Goal: Task Accomplishment & Management: Manage account settings

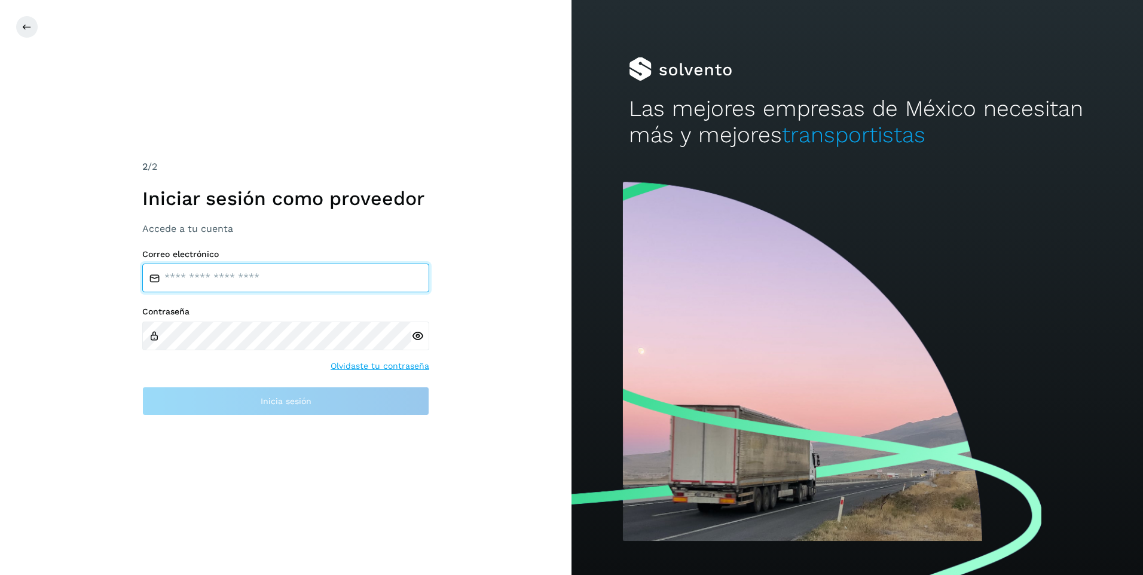
click at [276, 282] on input "email" at bounding box center [285, 278] width 287 height 29
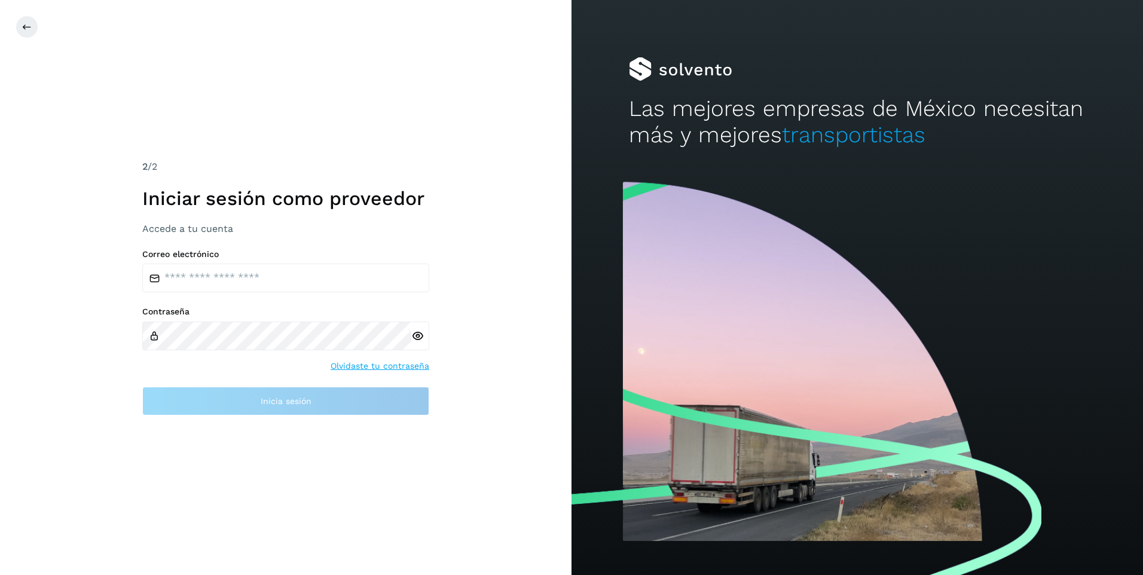
click at [80, 362] on div "2 /2 Iniciar sesión como proveedor Accede a tu cuenta Correo electrónico Contra…" at bounding box center [286, 287] width 572 height 575
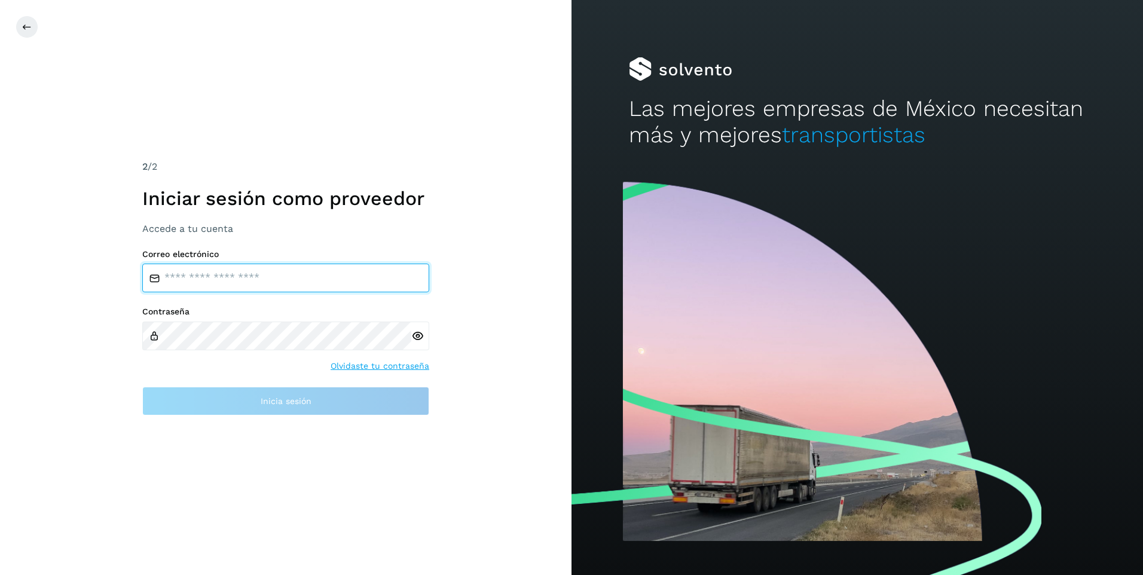
click at [302, 275] on input "email" at bounding box center [285, 278] width 287 height 29
type input "**********"
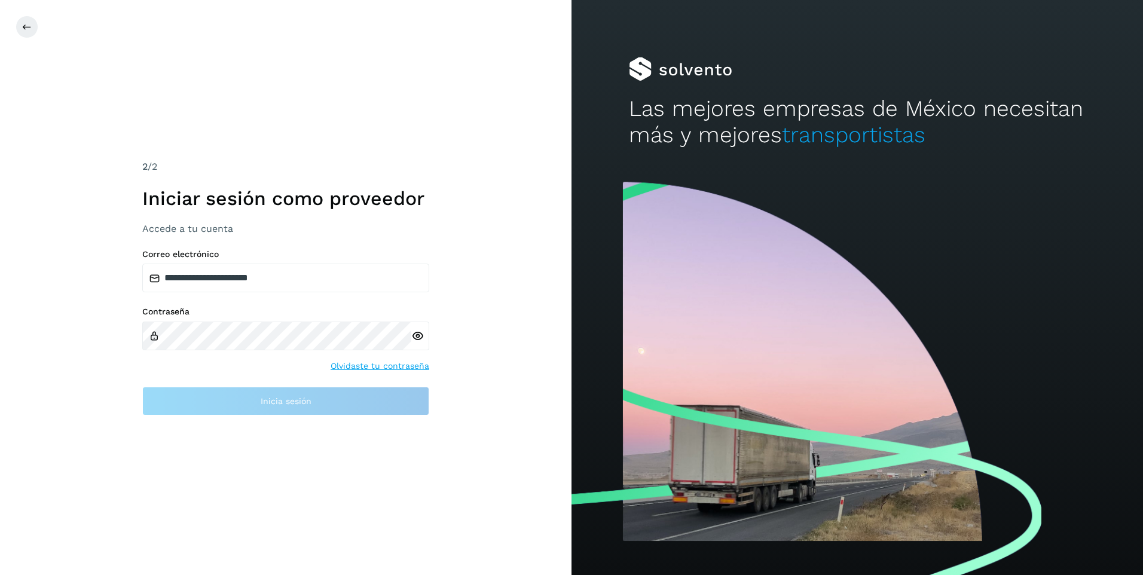
click at [417, 336] on div at bounding box center [420, 336] width 18 height 29
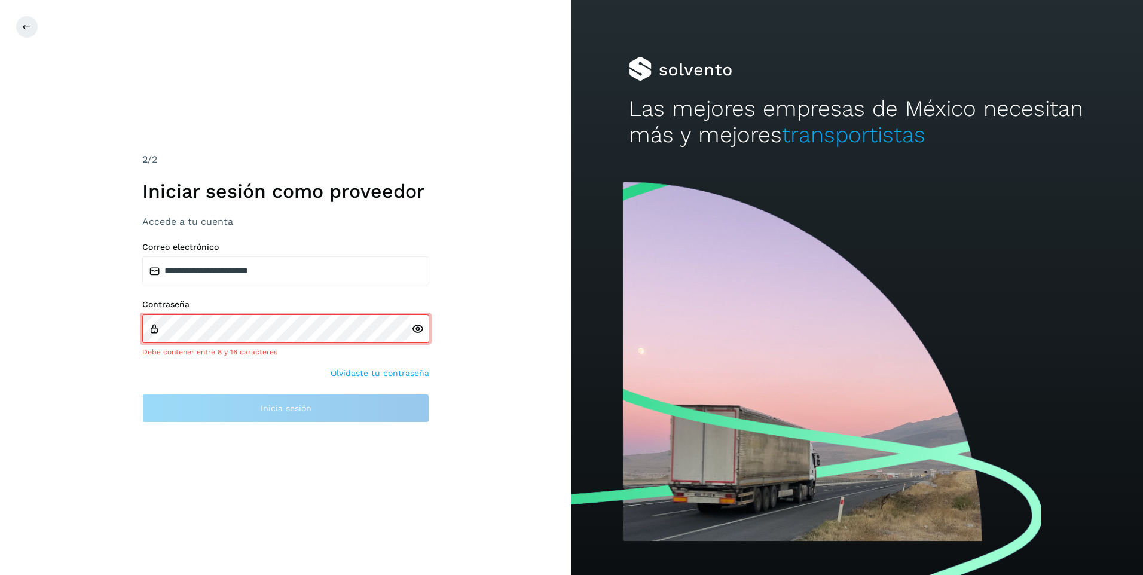
click at [417, 336] on div at bounding box center [420, 329] width 18 height 29
click at [417, 328] on icon at bounding box center [417, 329] width 13 height 13
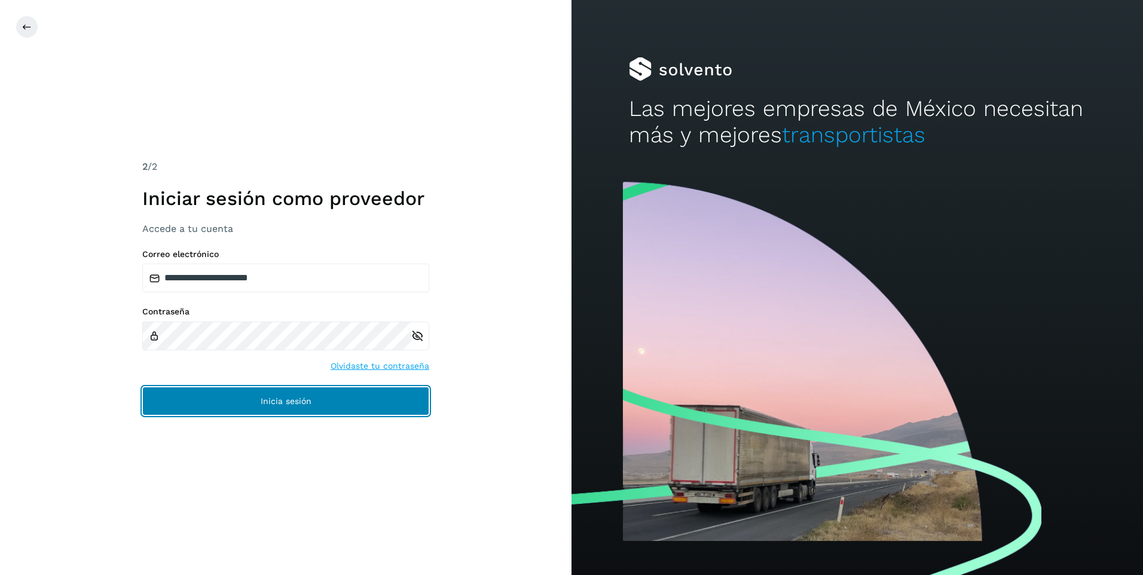
click at [251, 397] on button "Inicia sesión" at bounding box center [285, 401] width 287 height 29
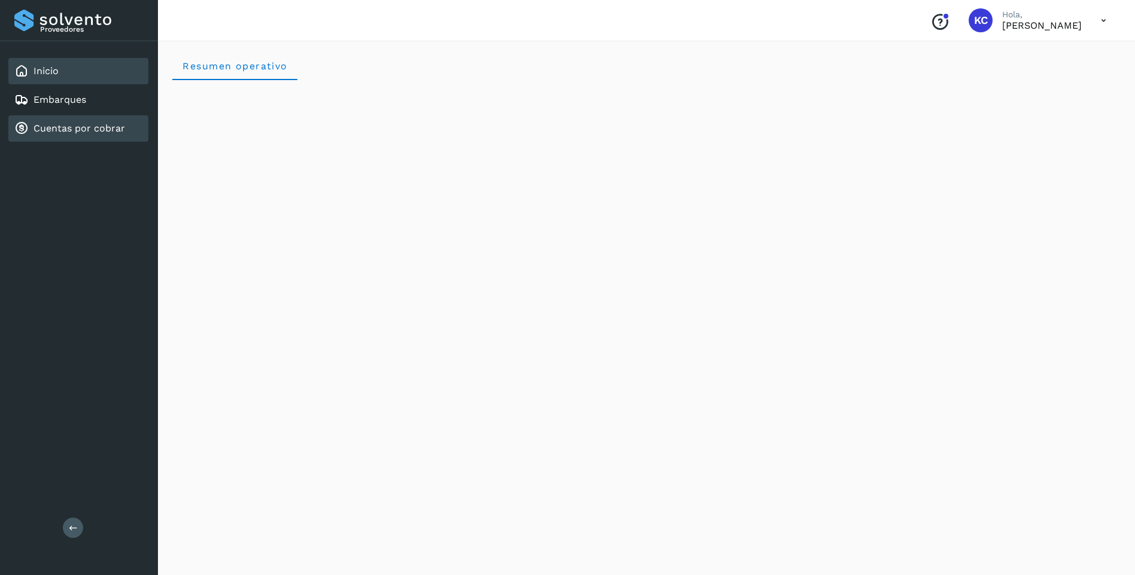
click at [62, 129] on link "Cuentas por cobrar" at bounding box center [79, 128] width 92 height 11
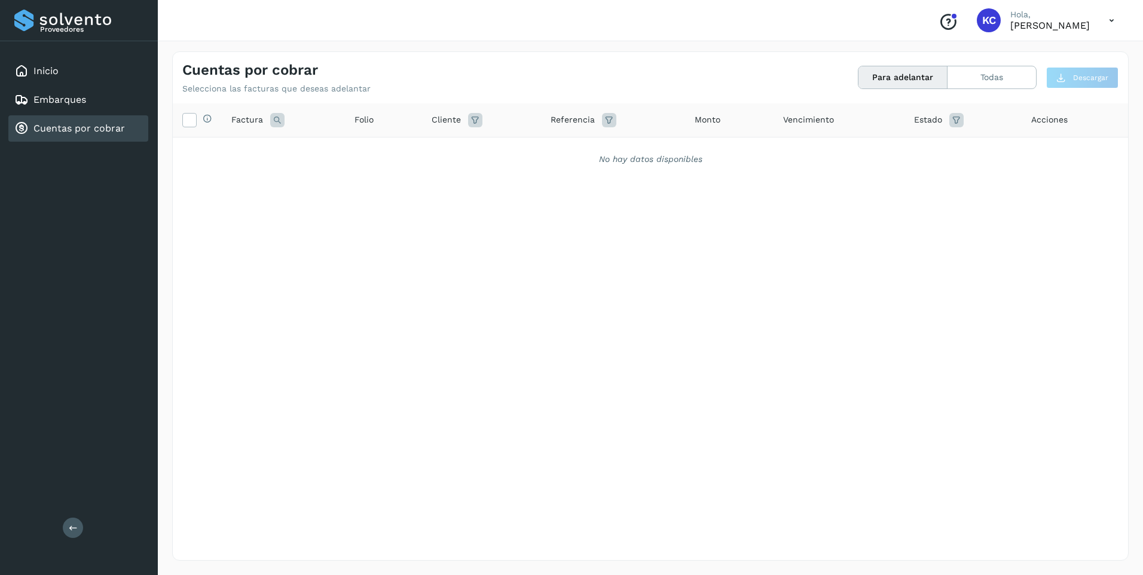
click at [1109, 20] on icon at bounding box center [1112, 20] width 25 height 25
click at [1059, 51] on div "Cerrar sesión" at bounding box center [1052, 53] width 142 height 23
